Goal: Use online tool/utility: Utilize a website feature to perform a specific function

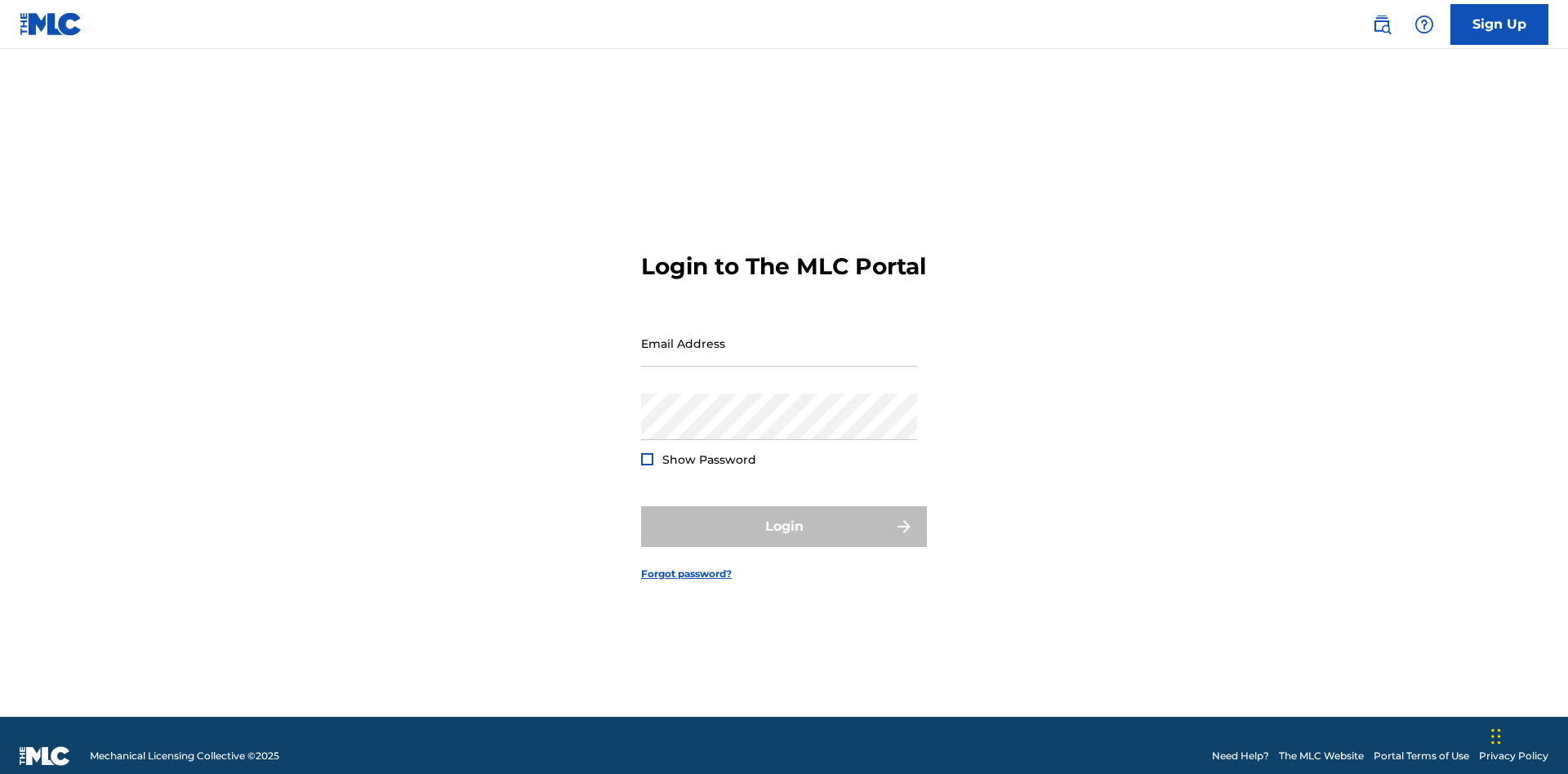
scroll to position [22, 0]
click at [780, 336] on input "Email Address" at bounding box center [779, 344] width 276 height 47
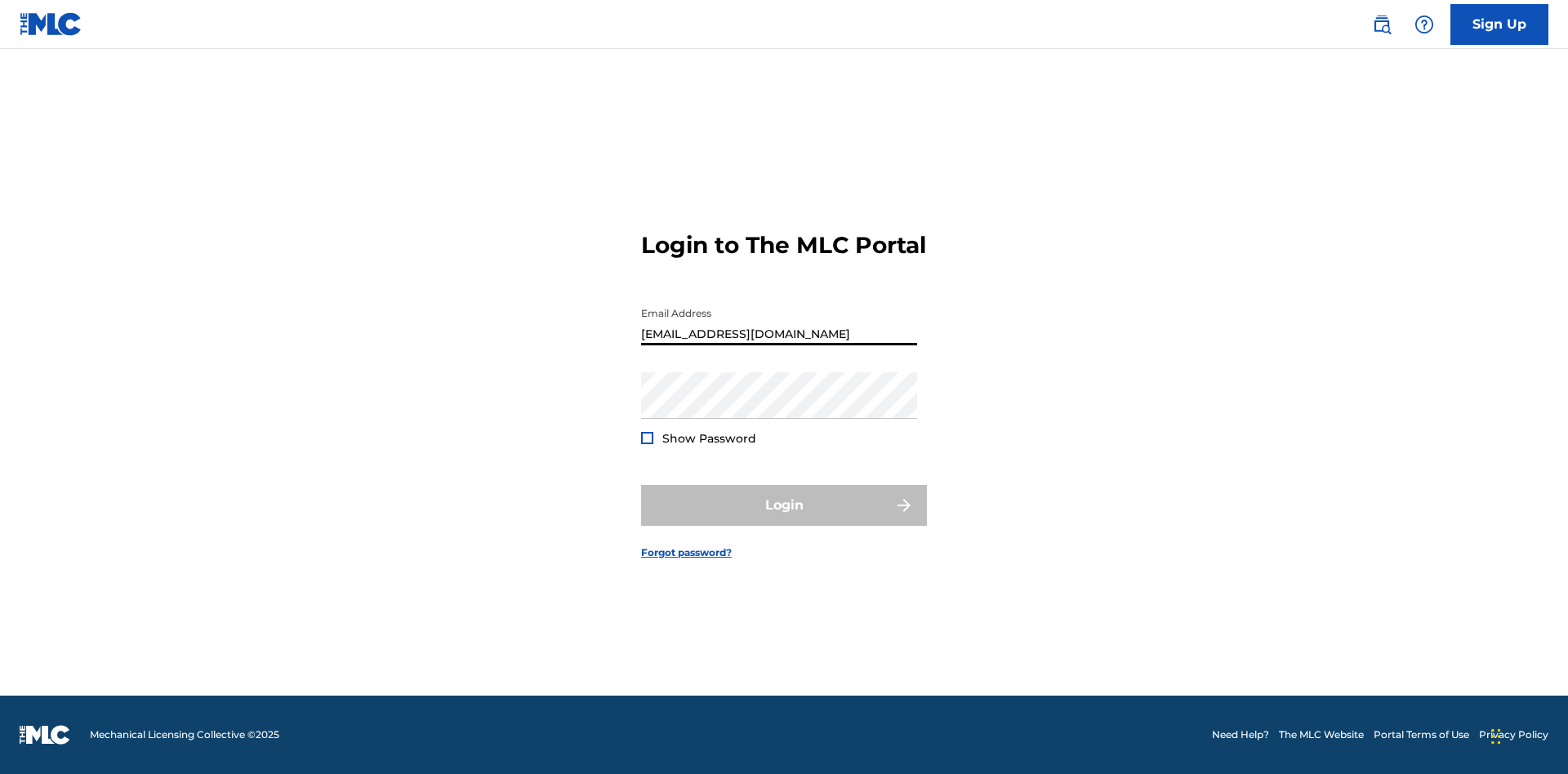
type input "Duke.McTesterson@gmail.com"
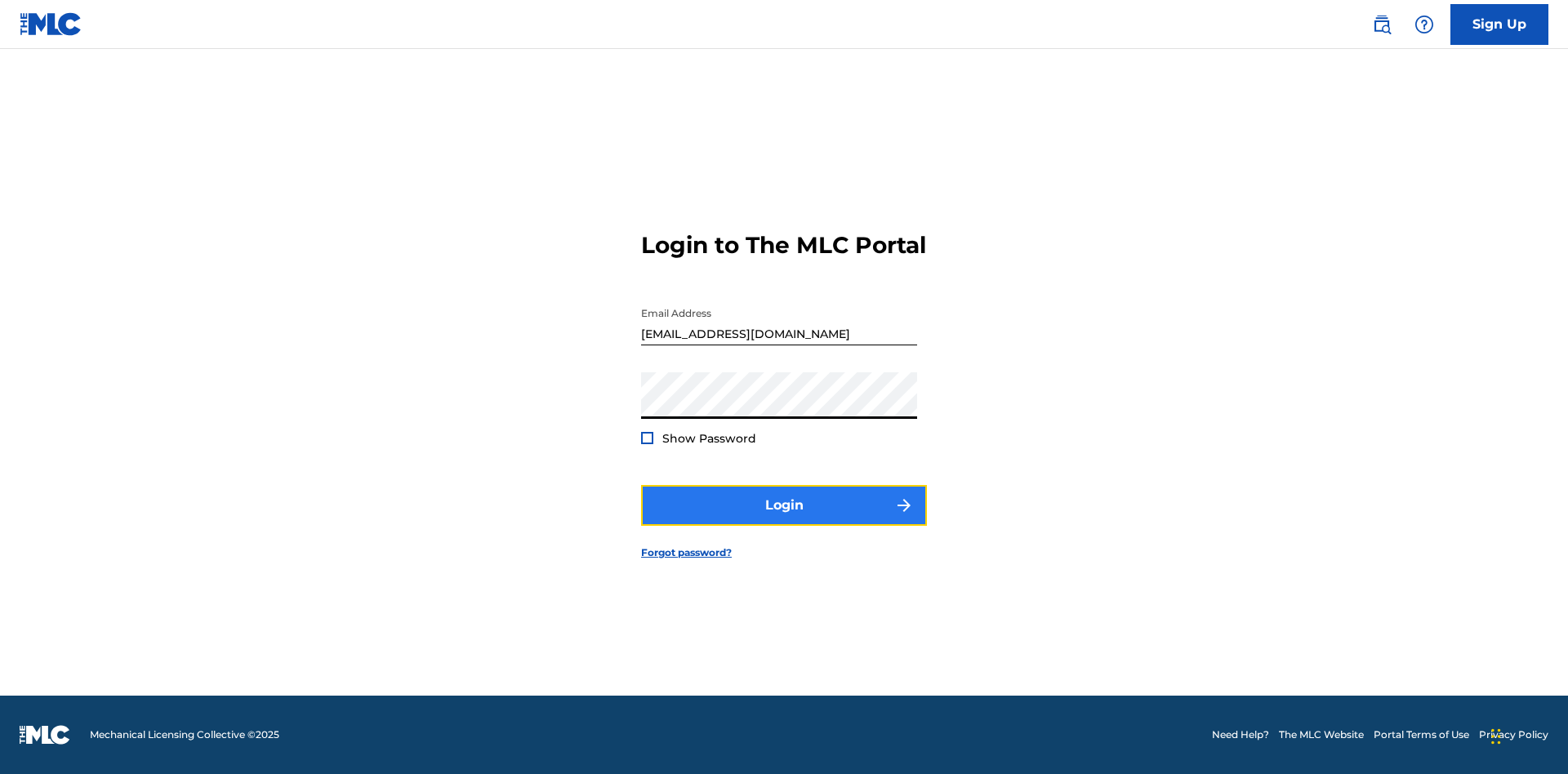
click at [784, 520] on button "Login" at bounding box center [784, 505] width 286 height 40
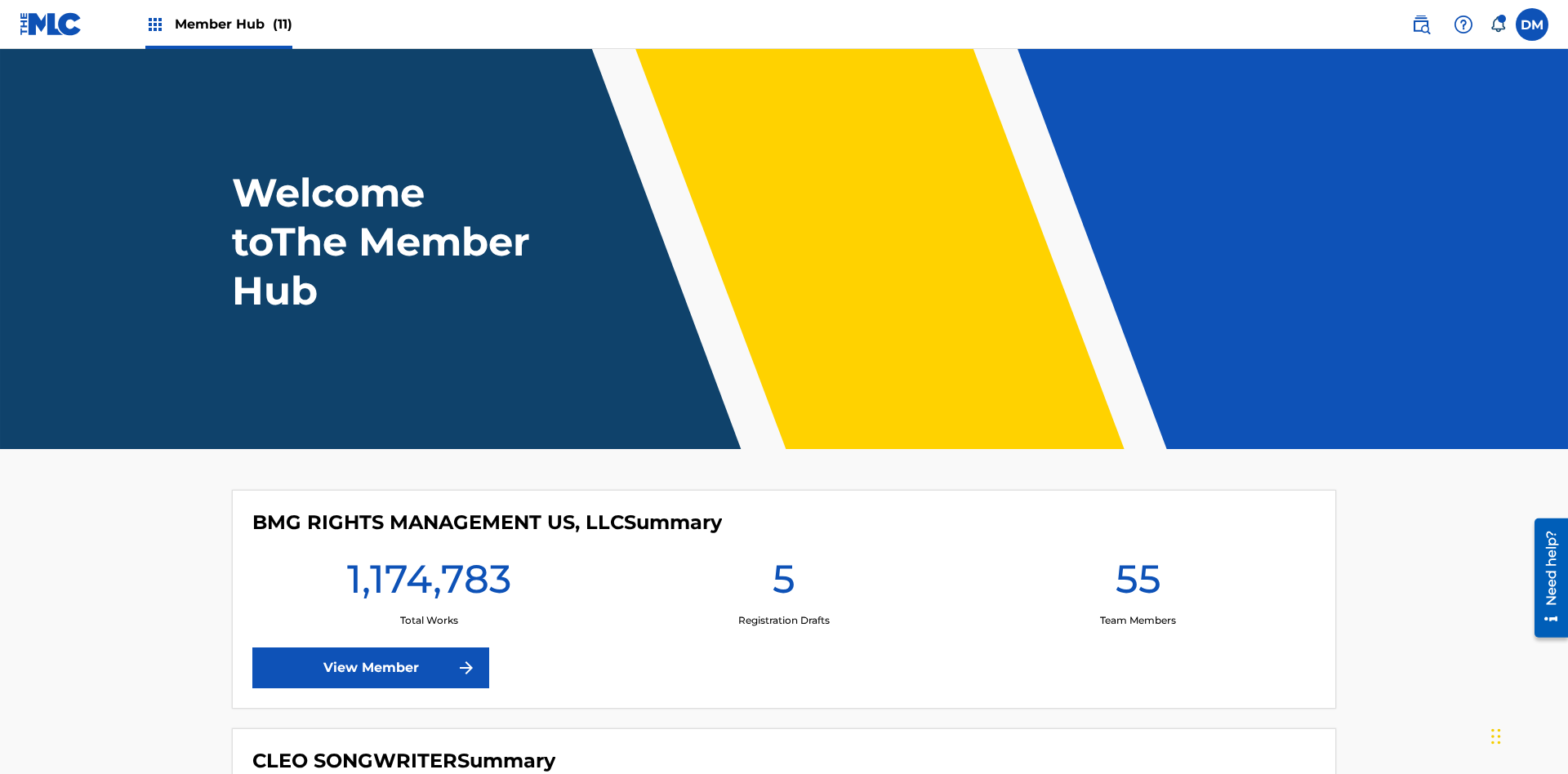
click at [233, 23] on span "Member Hub (11)" at bounding box center [233, 23] width 118 height 19
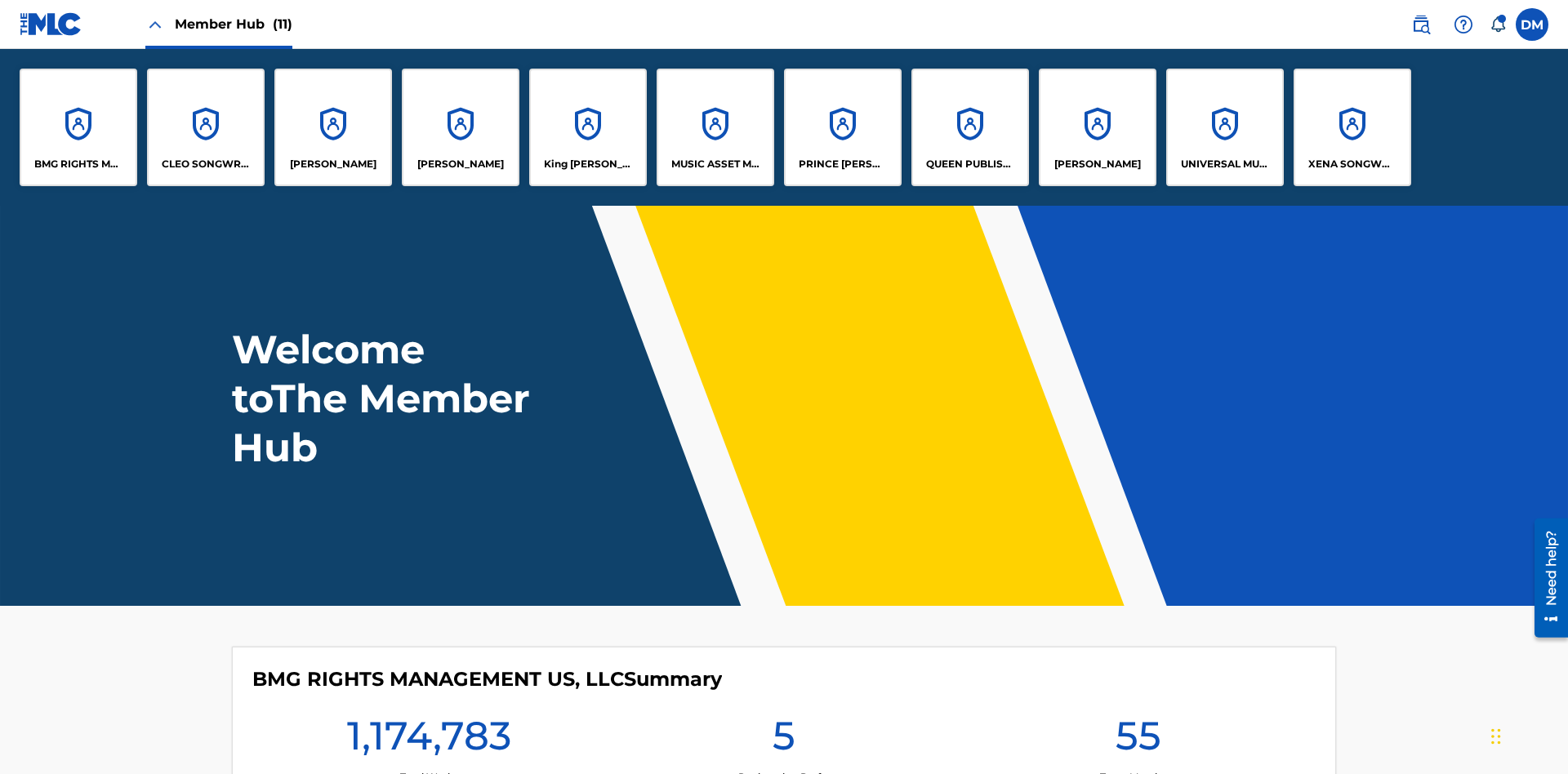
scroll to position [58, 0]
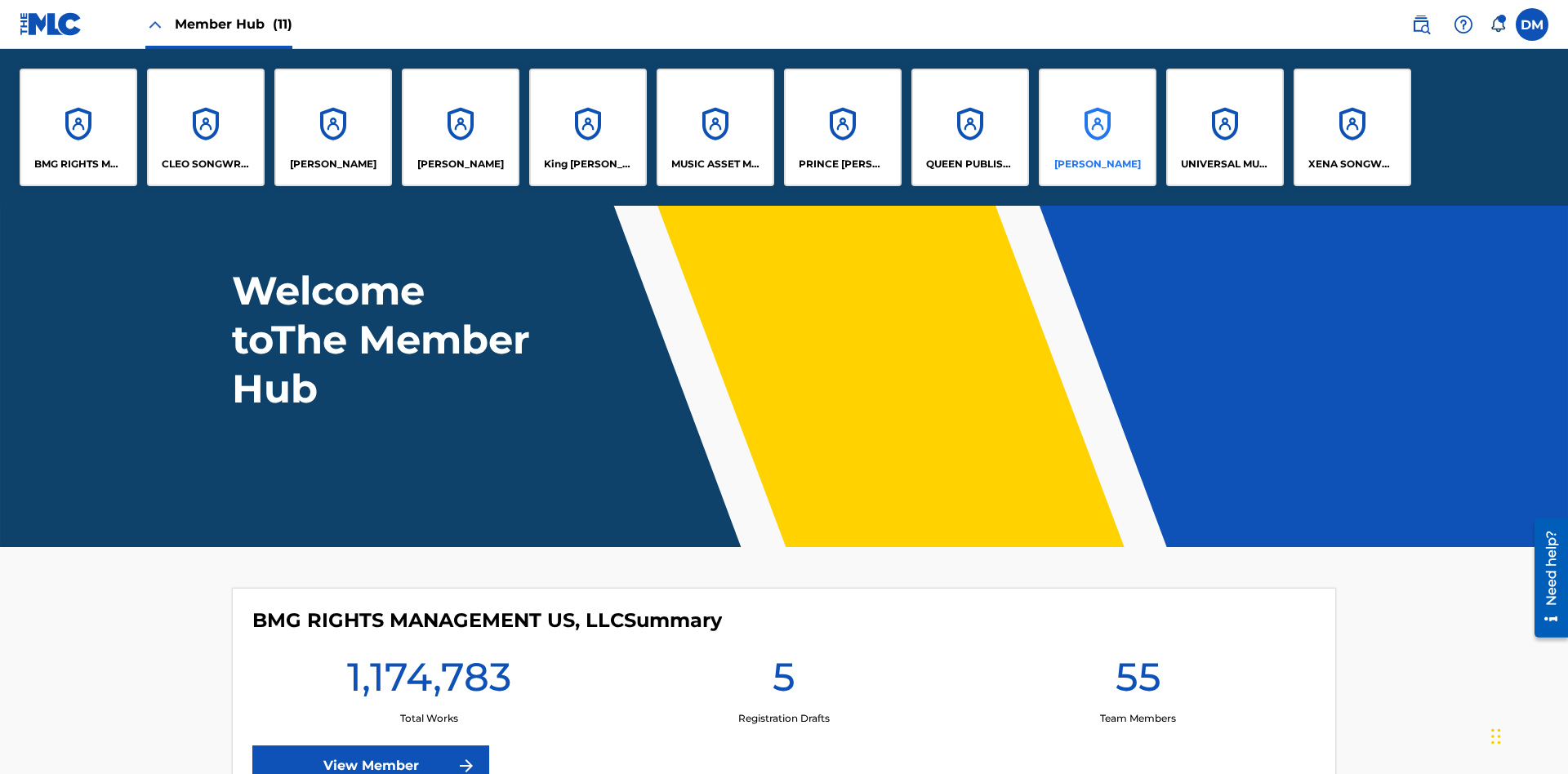
click at [1097, 164] on p "RONALD MCTESTERSON" at bounding box center [1097, 164] width 86 height 14
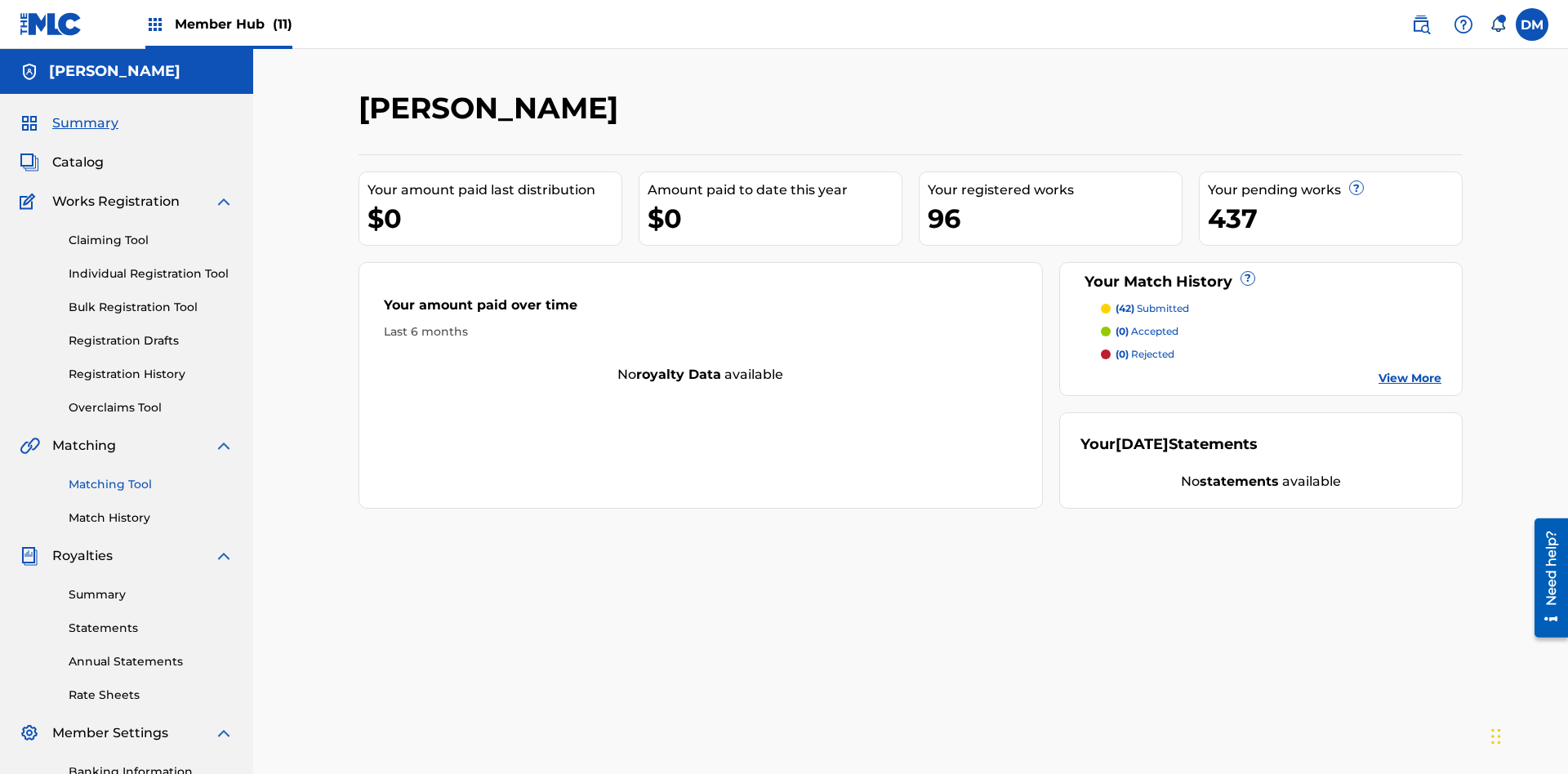
click at [151, 476] on link "Matching Tool" at bounding box center [151, 484] width 165 height 17
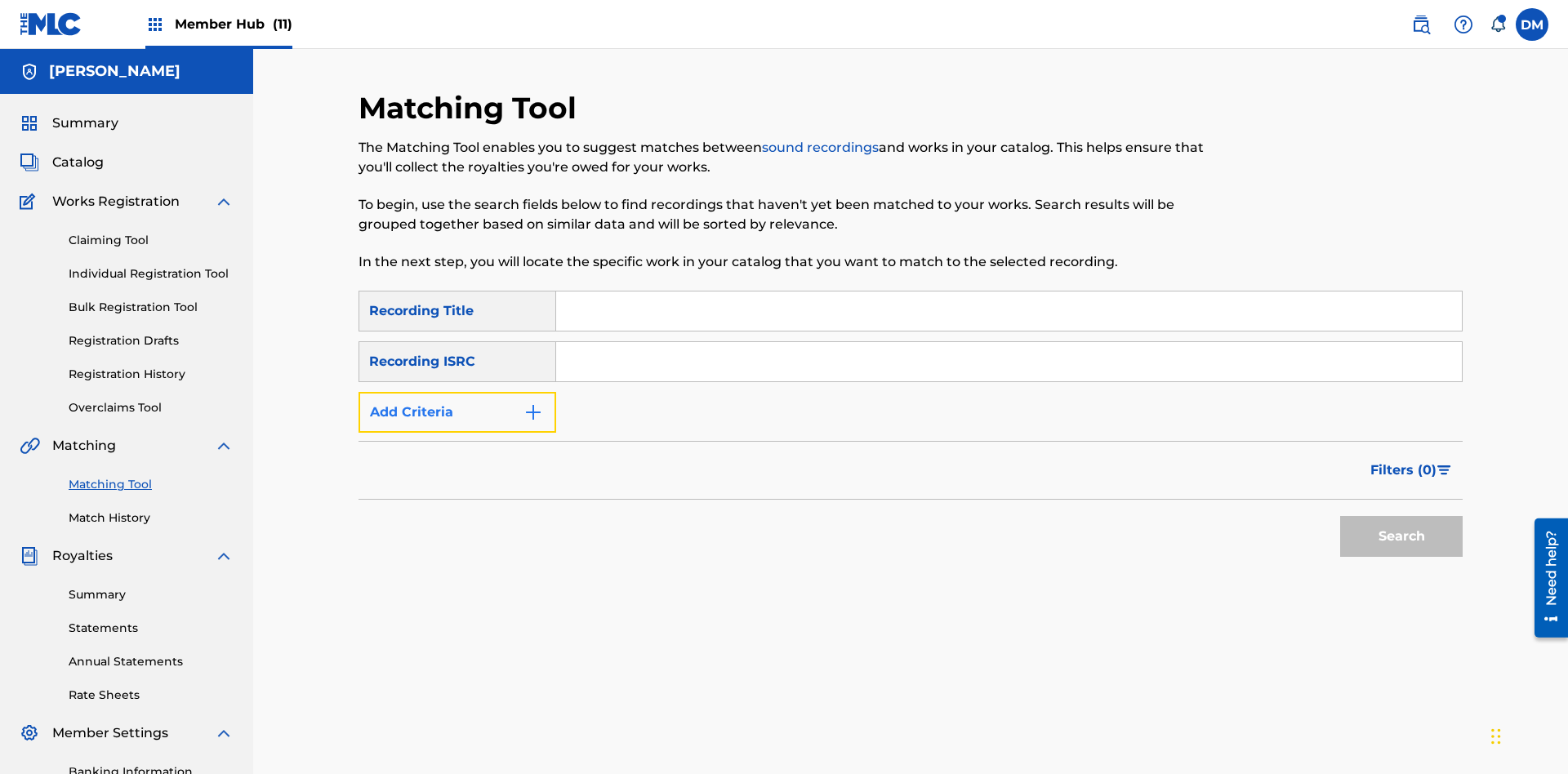
click at [457, 392] on button "Add Criteria" at bounding box center [457, 412] width 198 height 40
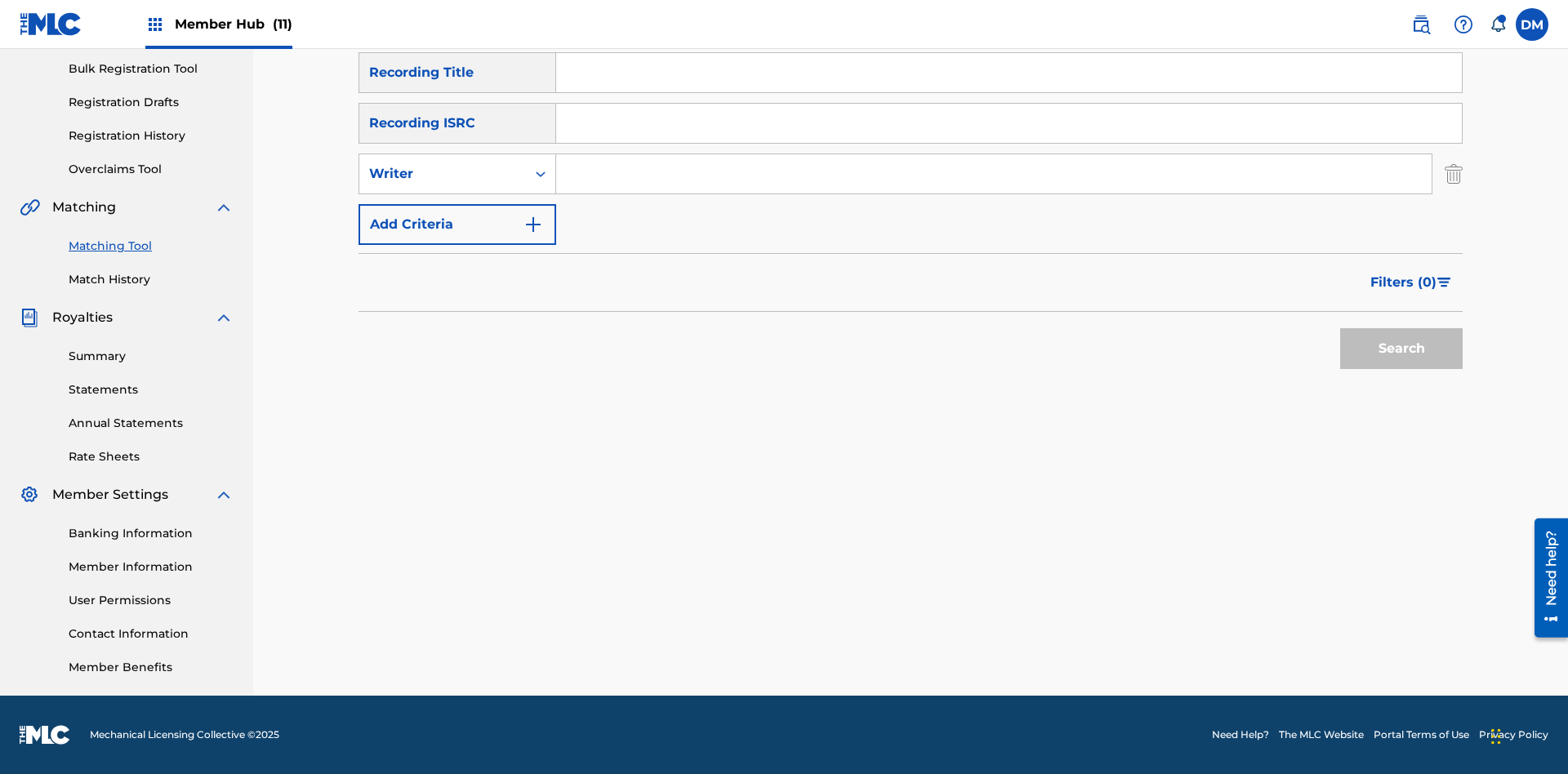
click at [994, 174] on input "Search Form" at bounding box center [993, 174] width 876 height 40
type input "JAMIE D'ALTON"
click at [1402, 348] on button "Search" at bounding box center [1402, 348] width 122 height 40
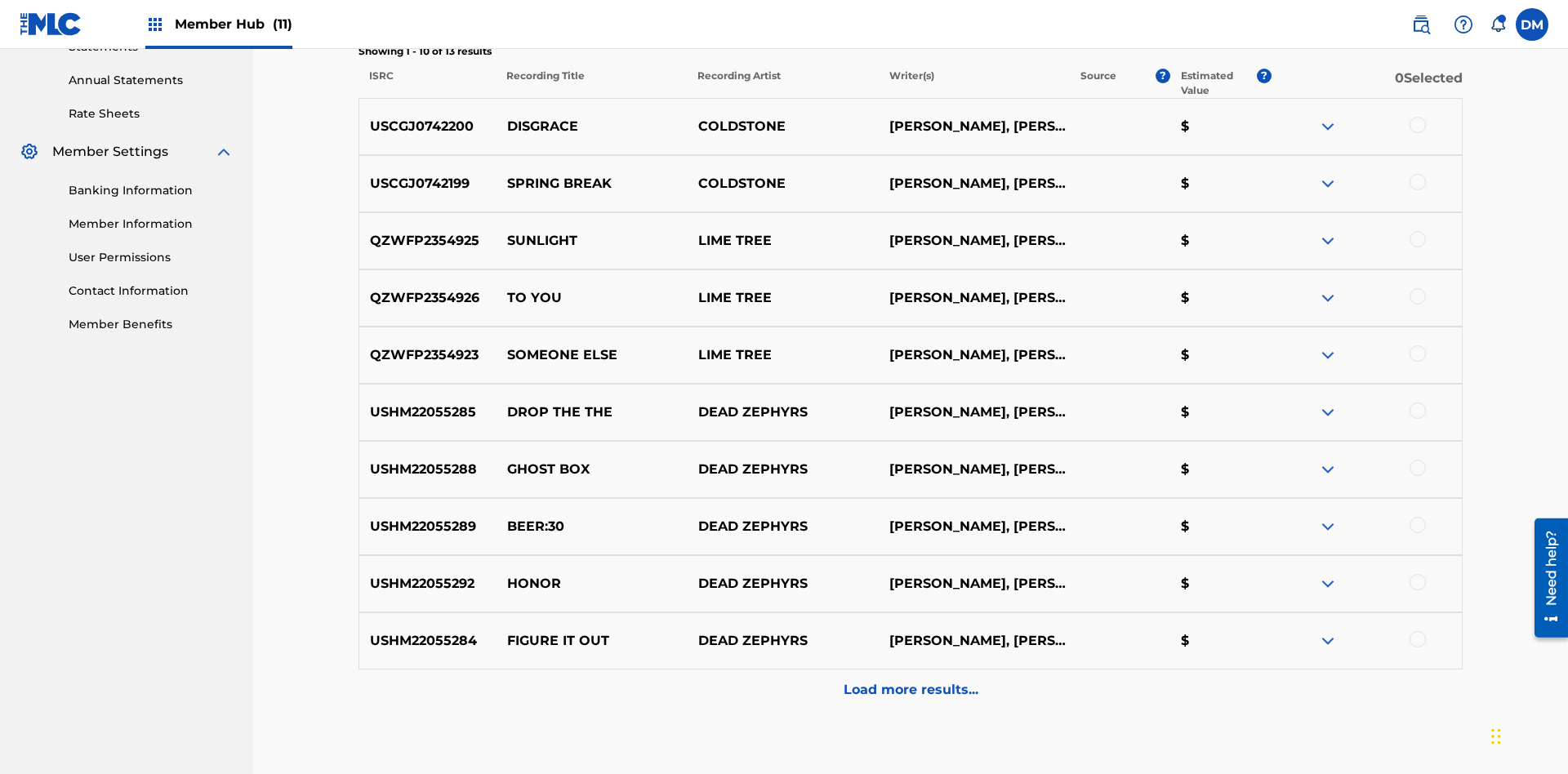
click at [1417, 117] on div at bounding box center [1418, 125] width 16 height 16
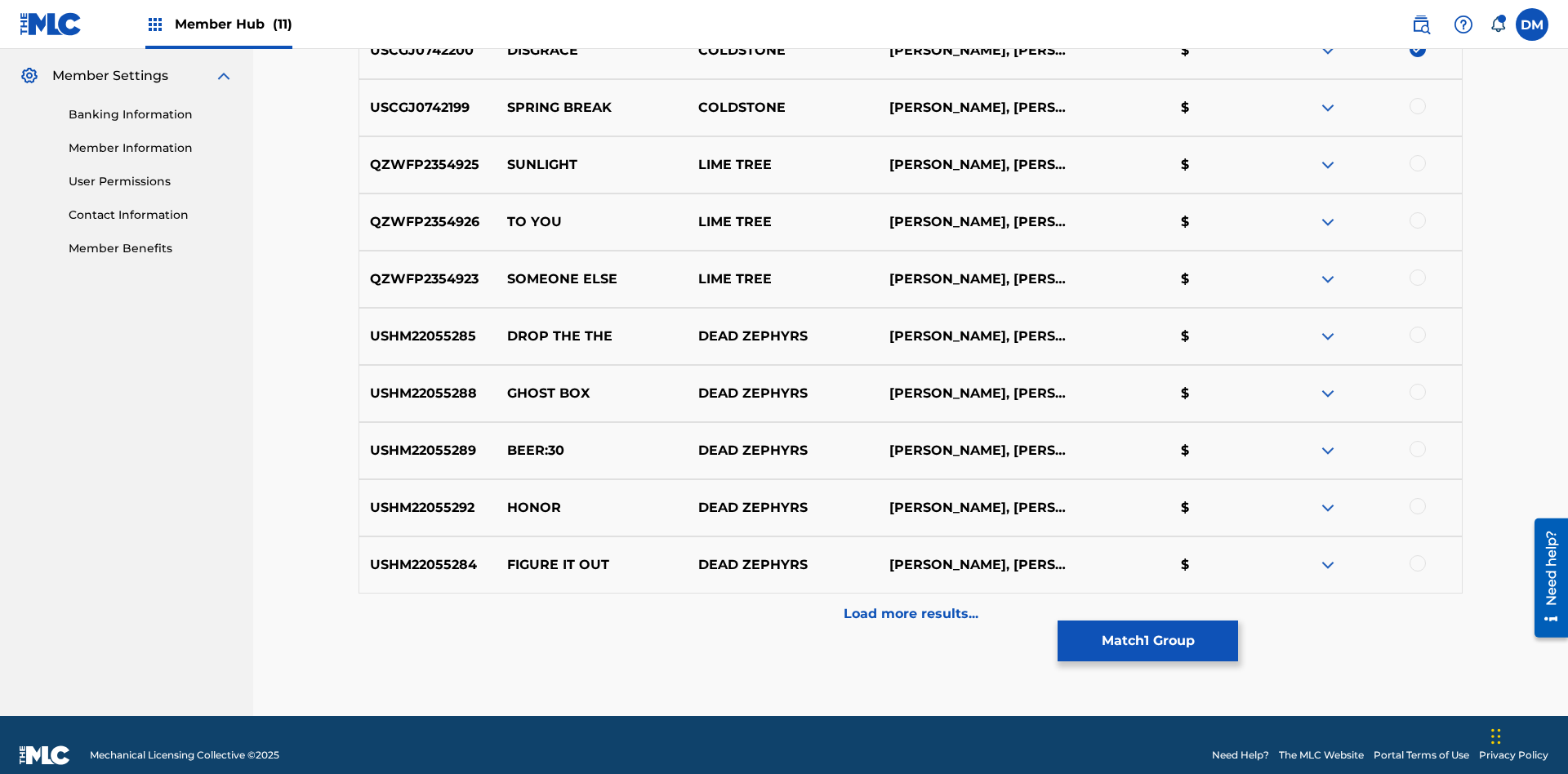
click at [1417, 106] on div at bounding box center [1418, 106] width 16 height 16
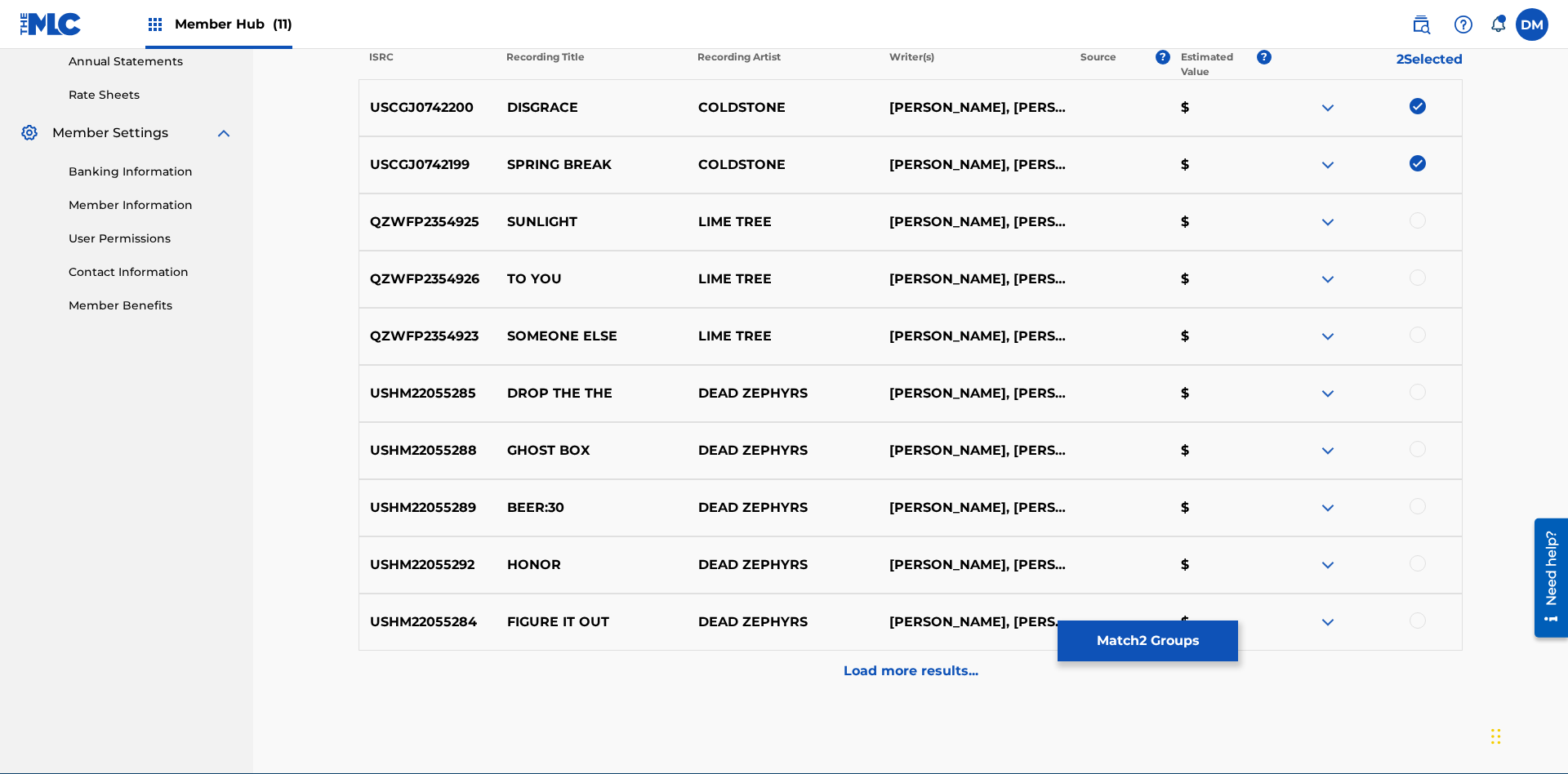
scroll to position [657, 0]
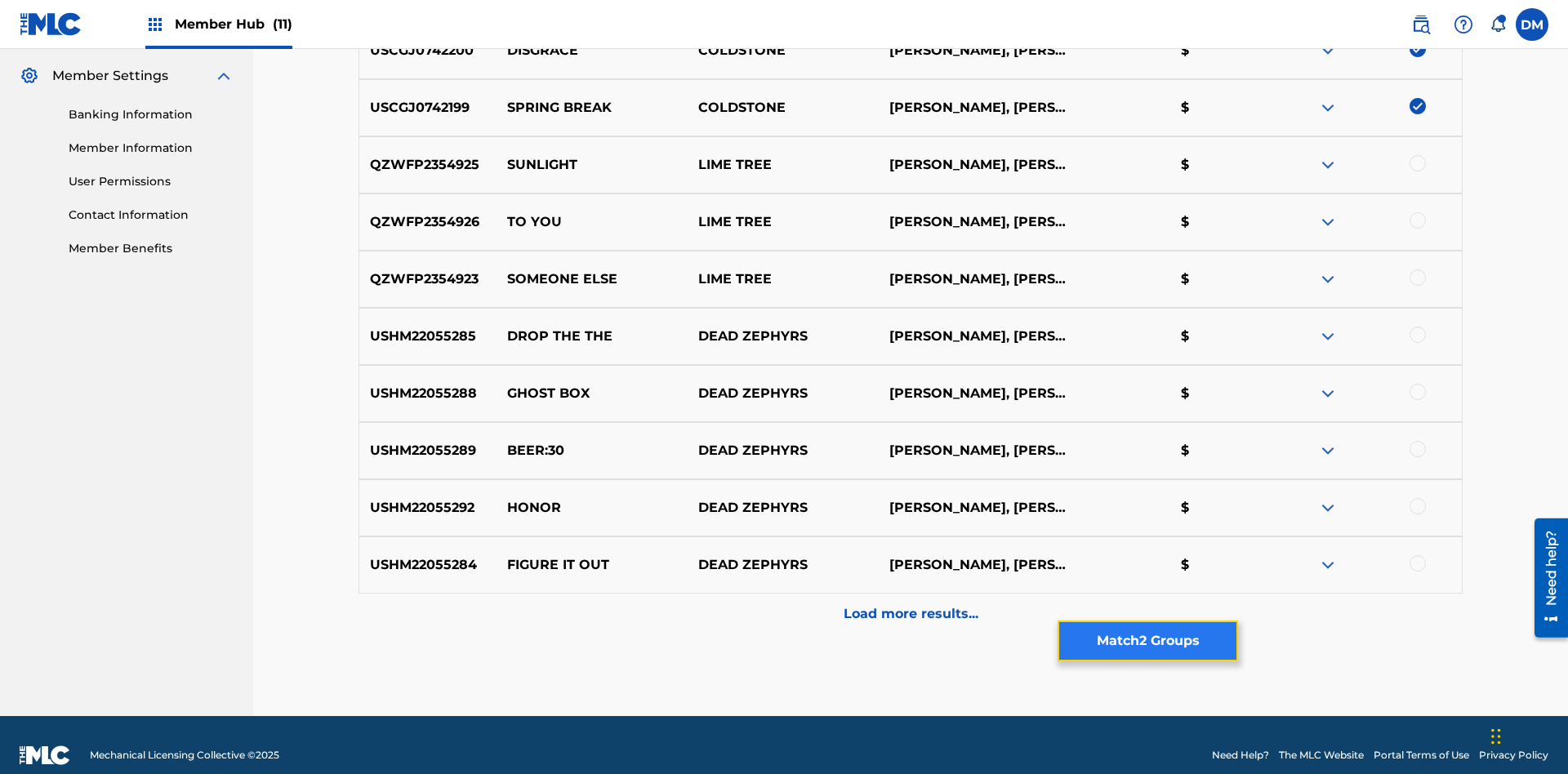
click at [1148, 641] on button "Match 2 Groups" at bounding box center [1148, 640] width 181 height 40
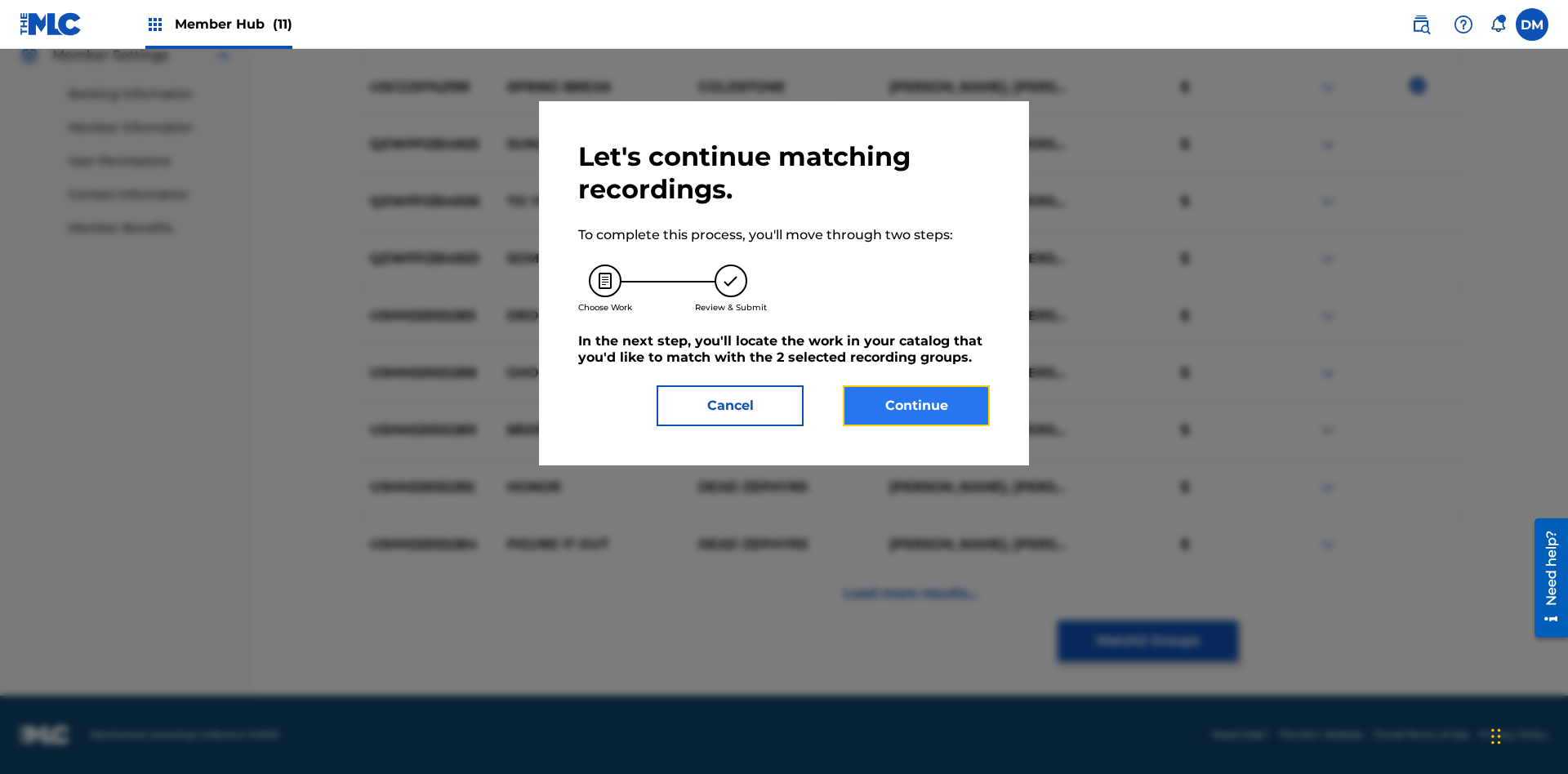
click at [917, 406] on button "Continue" at bounding box center [917, 405] width 147 height 40
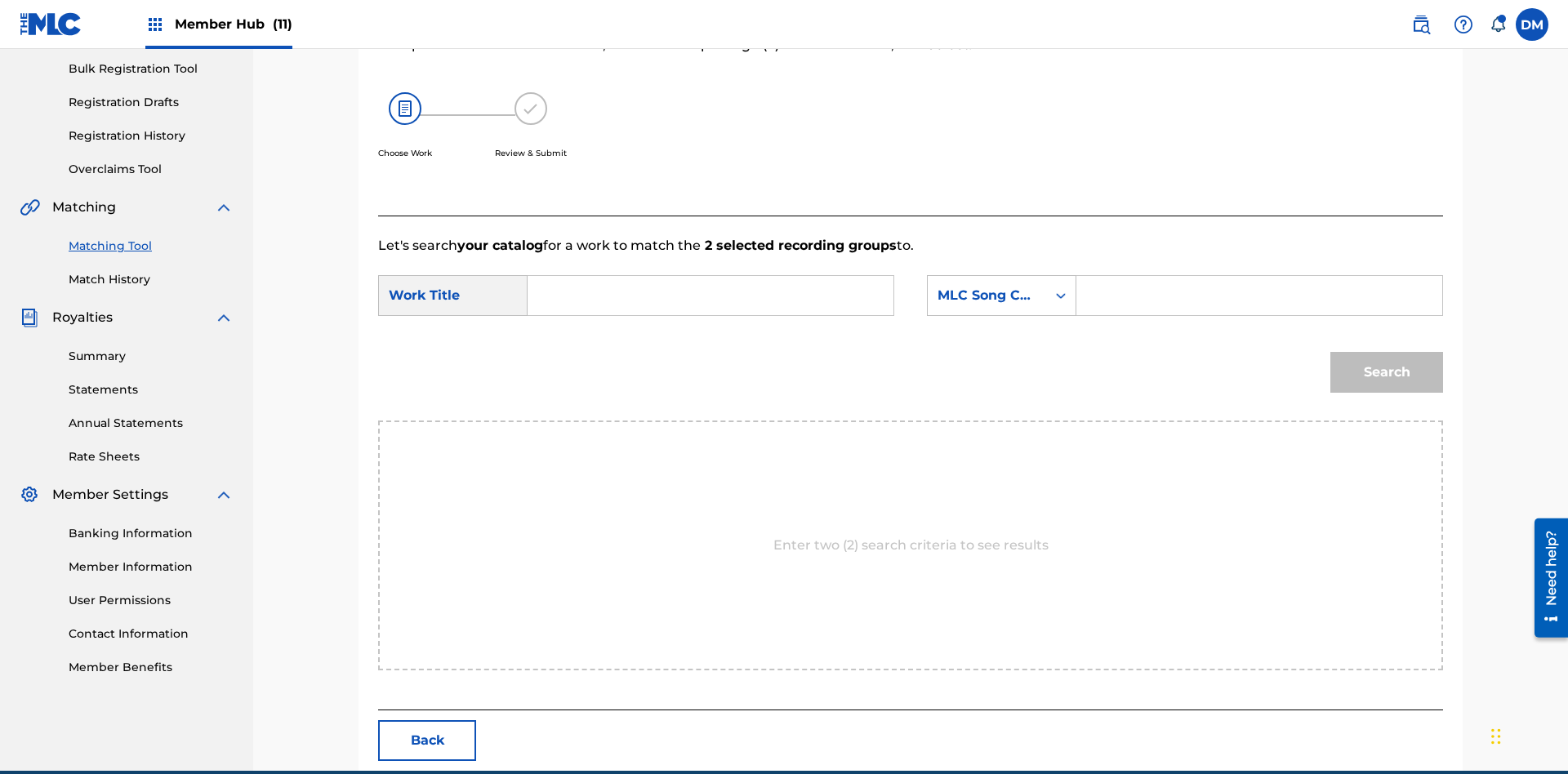
click at [710, 276] on input "Search Form" at bounding box center [710, 295] width 339 height 40
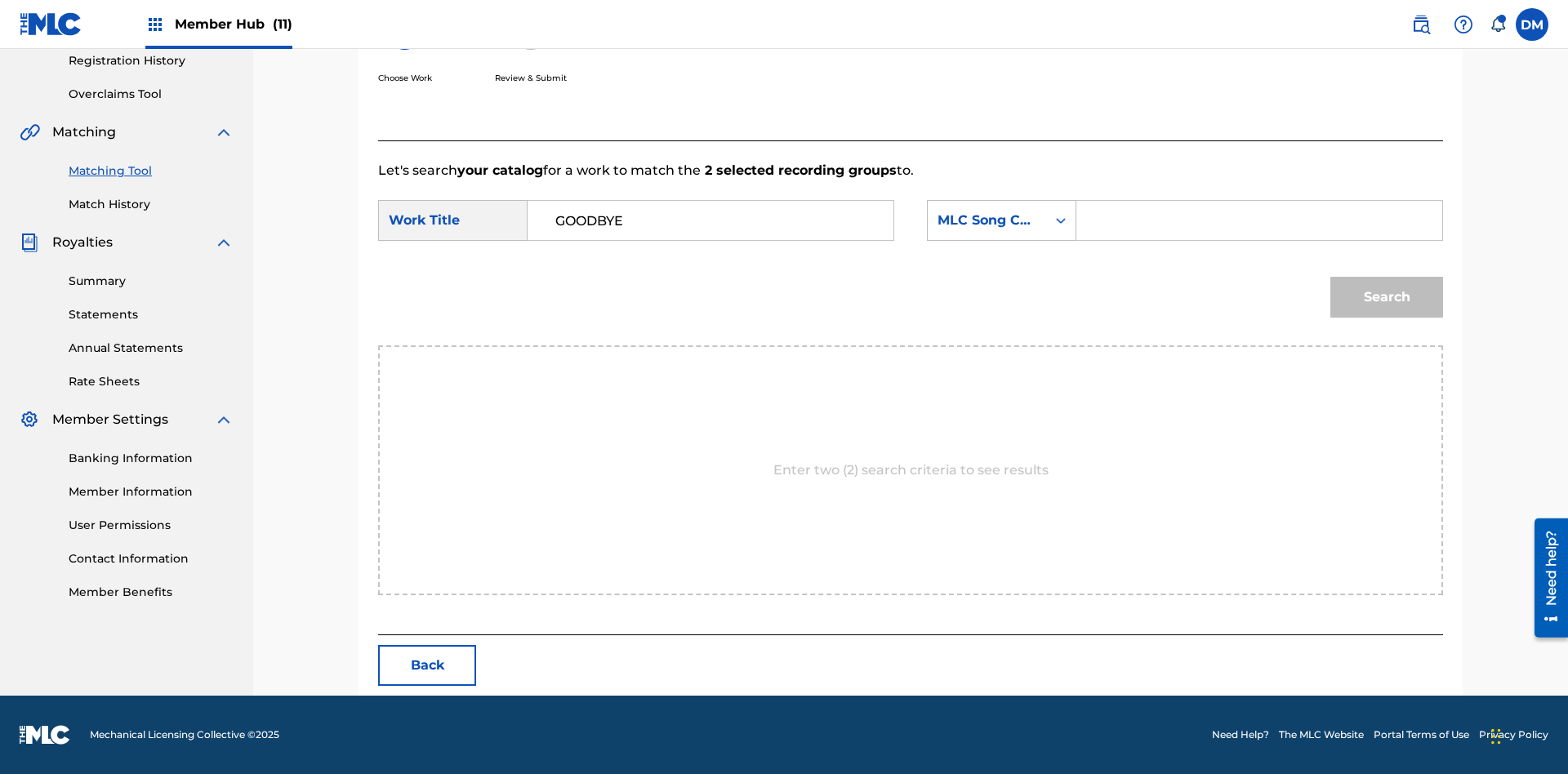
type input "GOODBYE"
click at [1259, 221] on input "Search Form" at bounding box center [1259, 221] width 339 height 40
type input "GV8XIE"
click at [1387, 297] on button "Search" at bounding box center [1387, 296] width 113 height 40
